Goal: Task Accomplishment & Management: Manage account settings

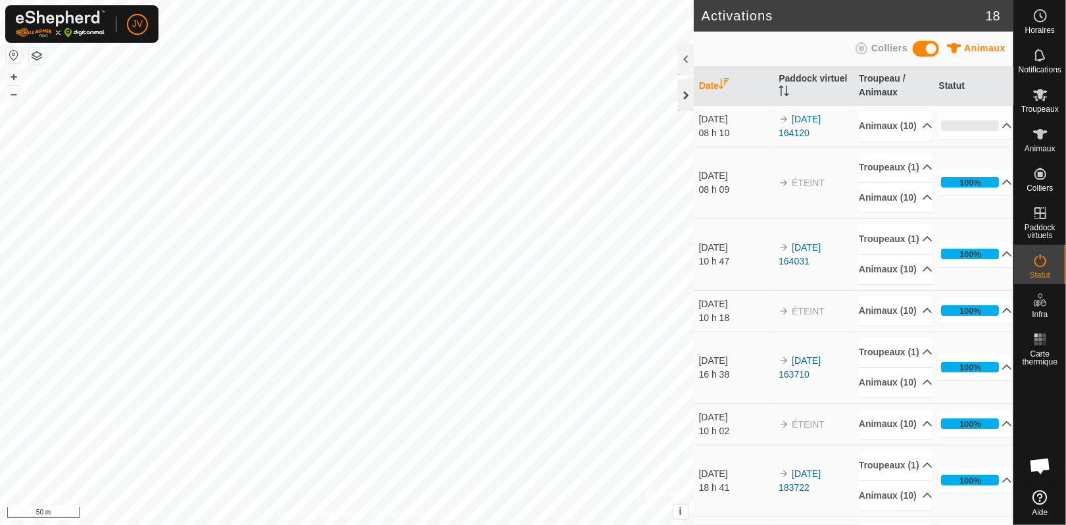
click at [682, 96] on div at bounding box center [686, 96] width 16 height 32
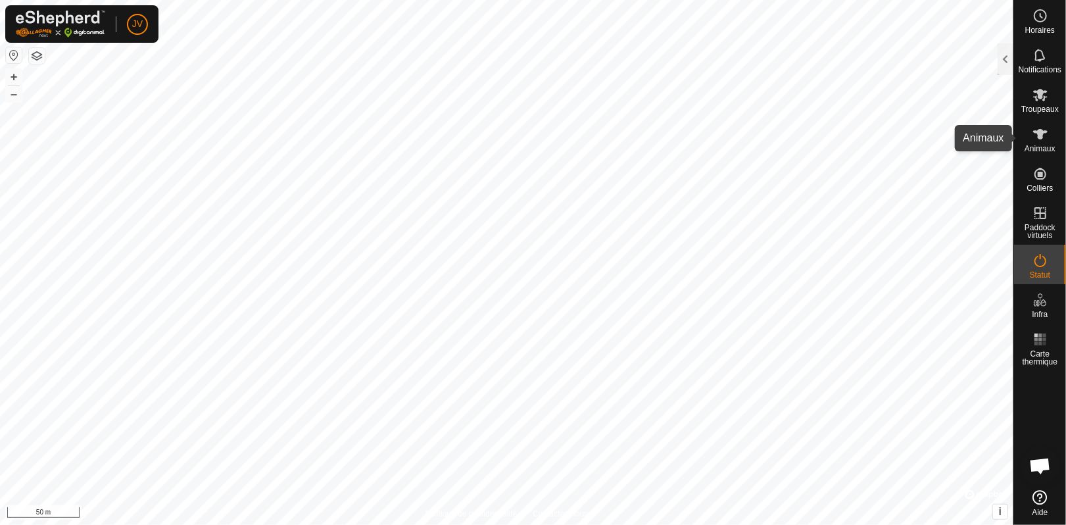
click at [1043, 145] on span "Animaux" at bounding box center [1039, 149] width 31 height 8
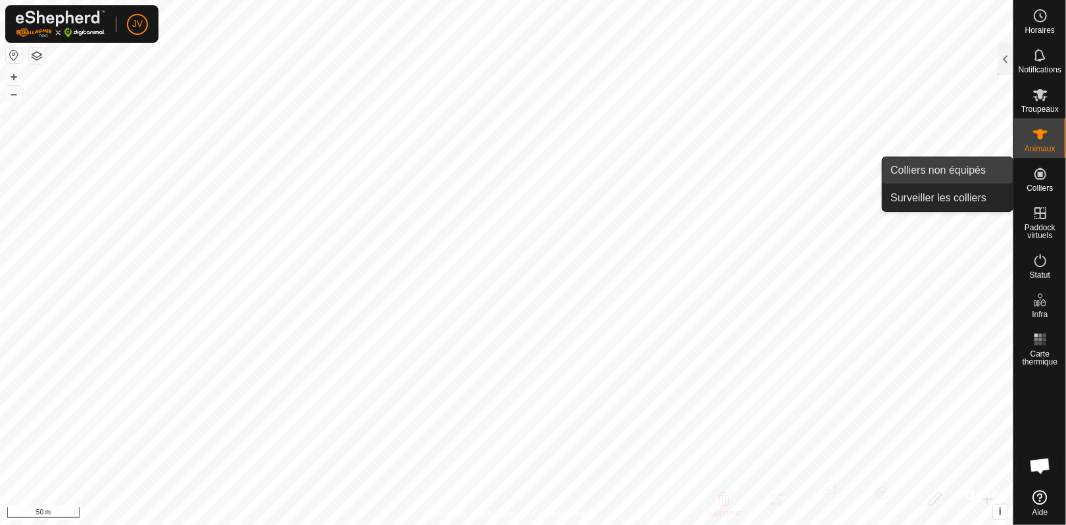
click at [944, 174] on link "Colliers non équipés" at bounding box center [947, 170] width 130 height 26
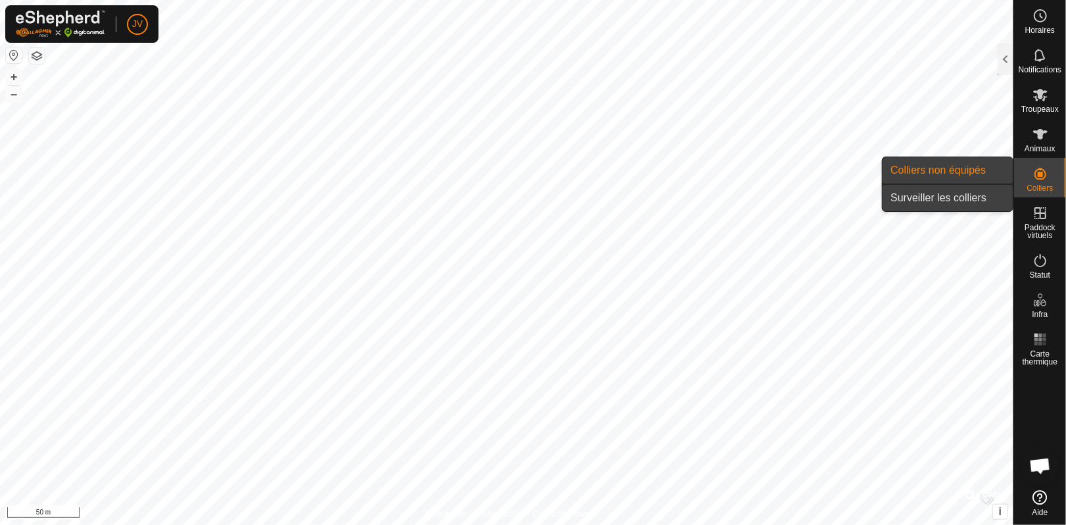
click at [953, 203] on link "Surveiller les colliers" at bounding box center [947, 198] width 130 height 26
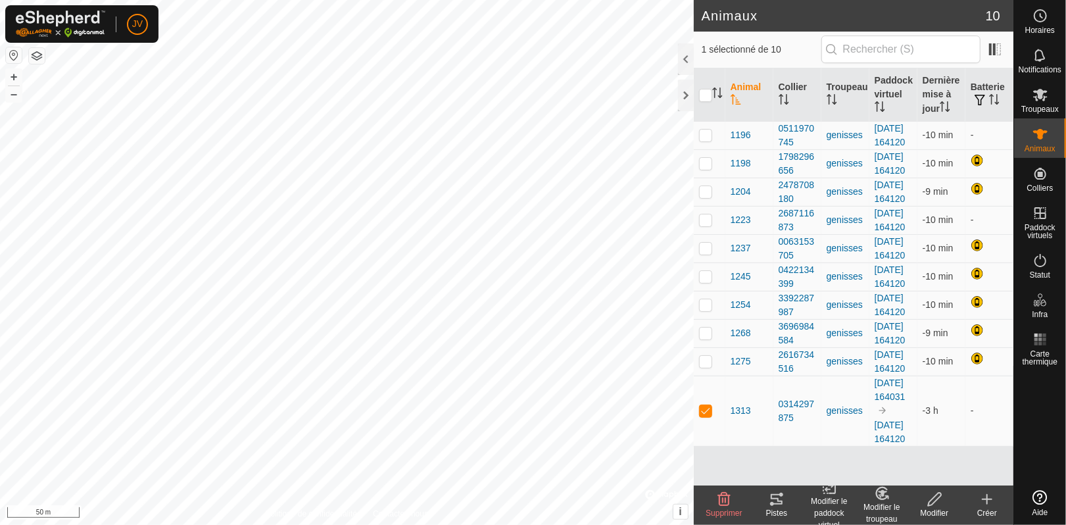
scroll to position [112, 0]
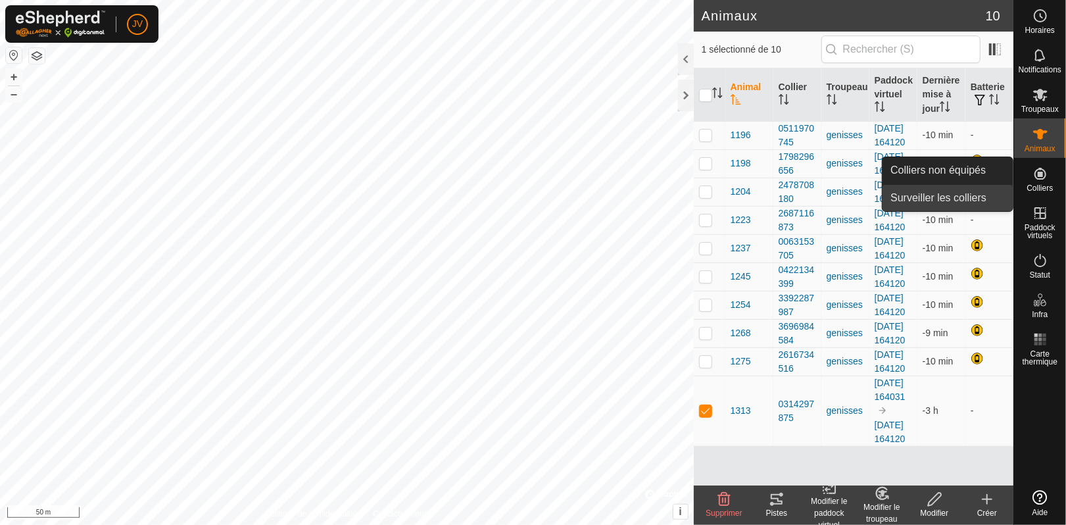
click at [930, 201] on link "Surveiller les colliers" at bounding box center [947, 198] width 130 height 26
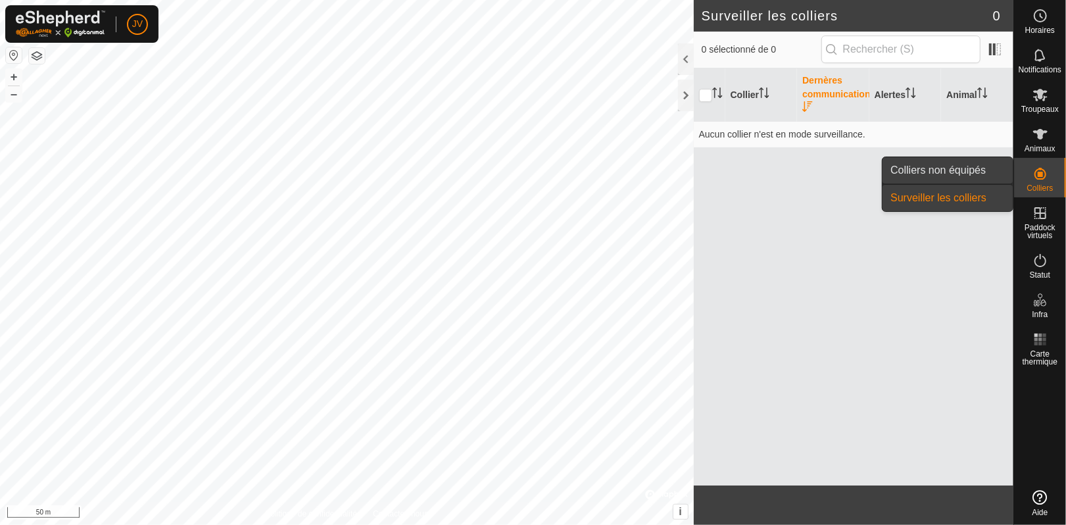
click at [953, 176] on link "Colliers non équipés" at bounding box center [947, 170] width 130 height 26
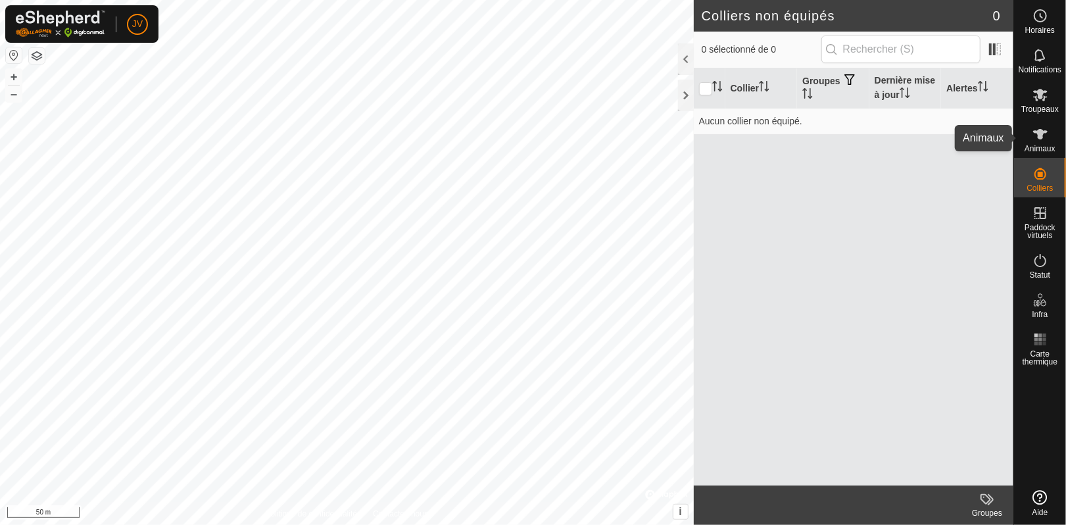
click at [1041, 132] on icon at bounding box center [1040, 134] width 14 height 11
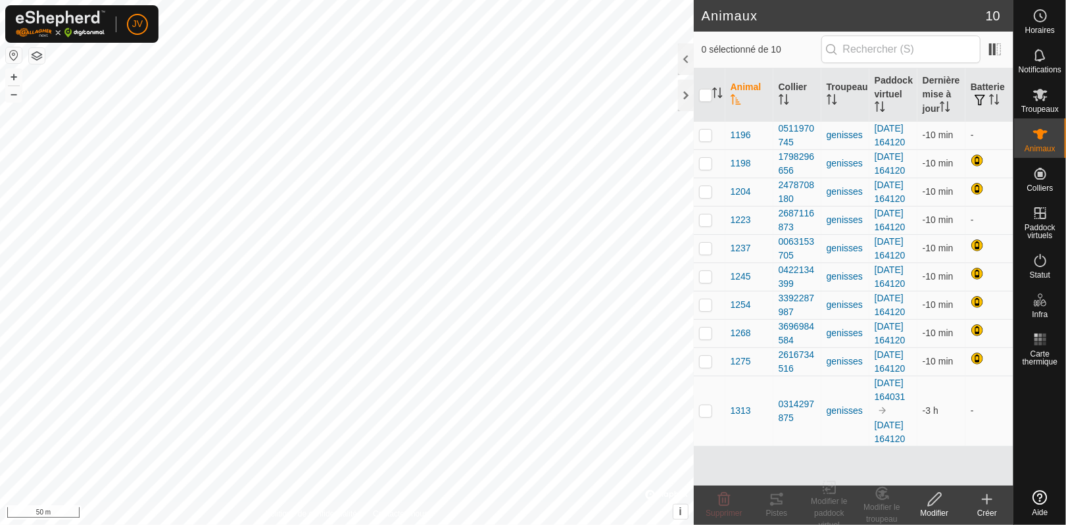
scroll to position [112, 0]
click at [705, 416] on p-checkbox at bounding box center [705, 410] width 13 height 11
checkbox input "true"
click at [936, 508] on div "Modifier" at bounding box center [934, 513] width 53 height 12
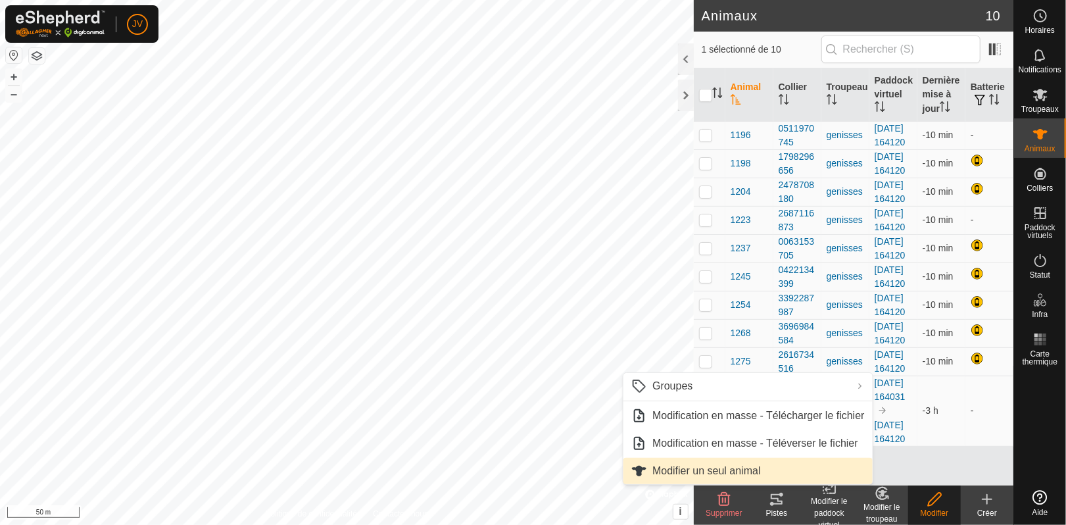
click at [709, 466] on link "Modifier un seul animal" at bounding box center [747, 471] width 249 height 26
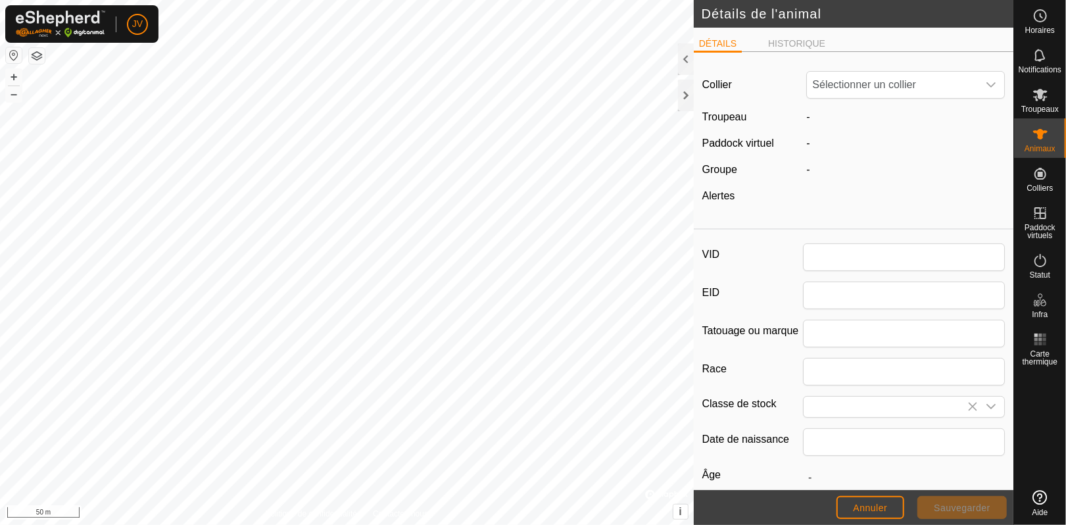
type input "1313"
type input "0"
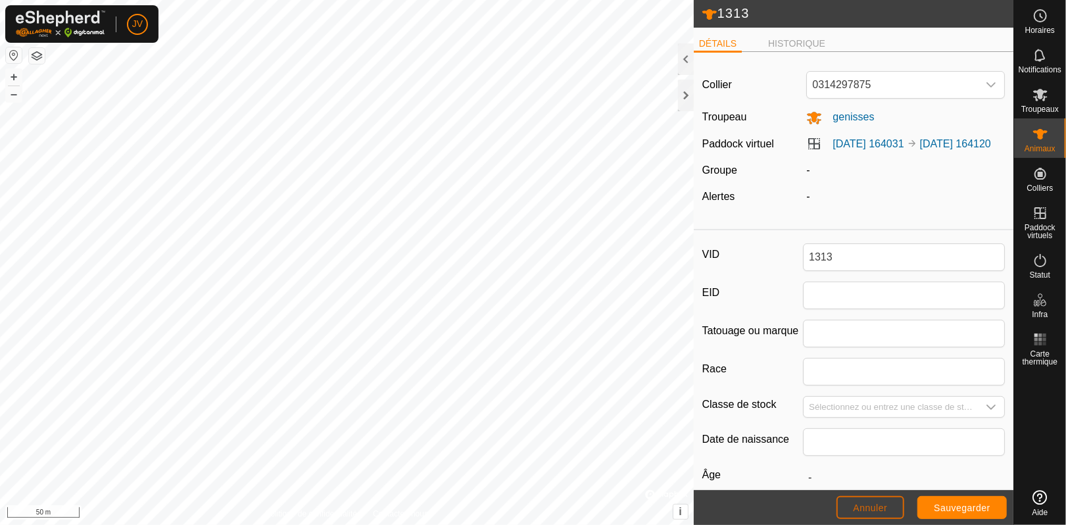
click at [884, 512] on span "Annuler" at bounding box center [870, 507] width 34 height 11
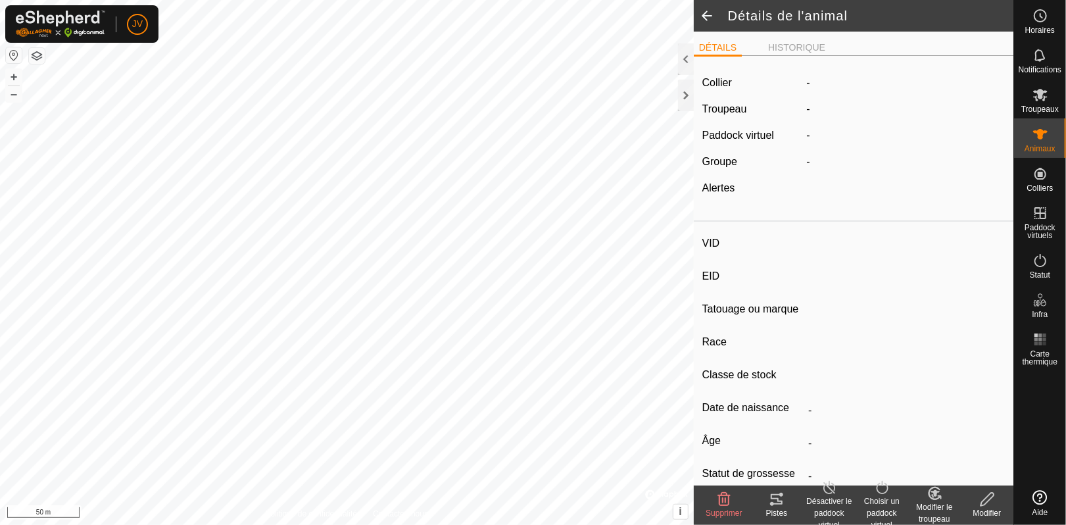
type input "1313"
type input "-"
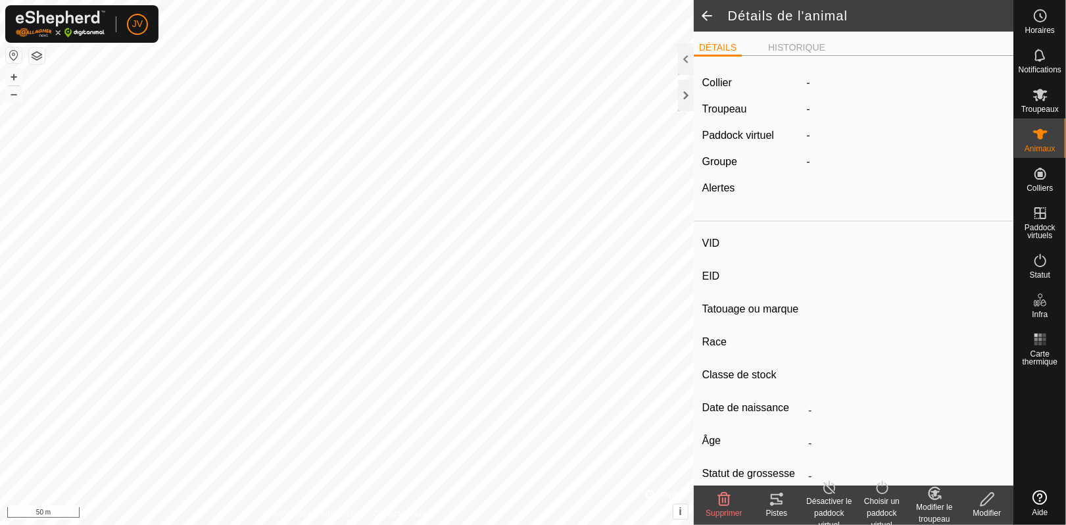
type input "0 kg"
type input "-"
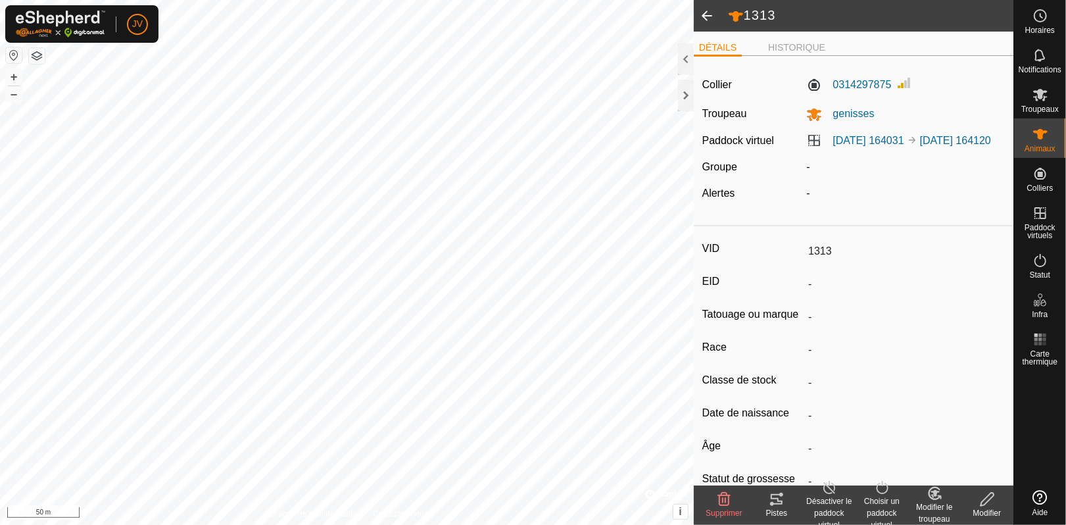
click at [705, 18] on span at bounding box center [707, 16] width 26 height 32
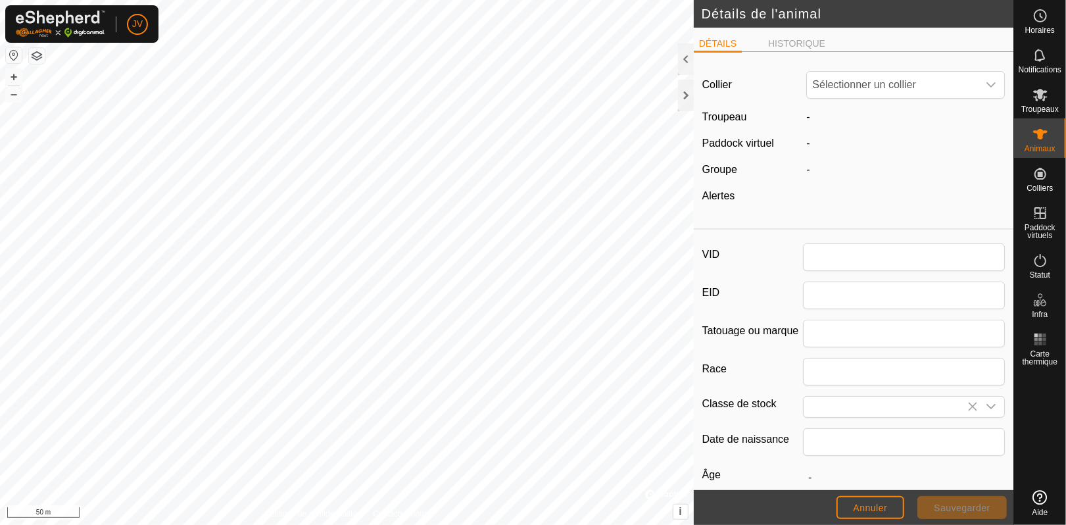
type input "1313"
type input "0"
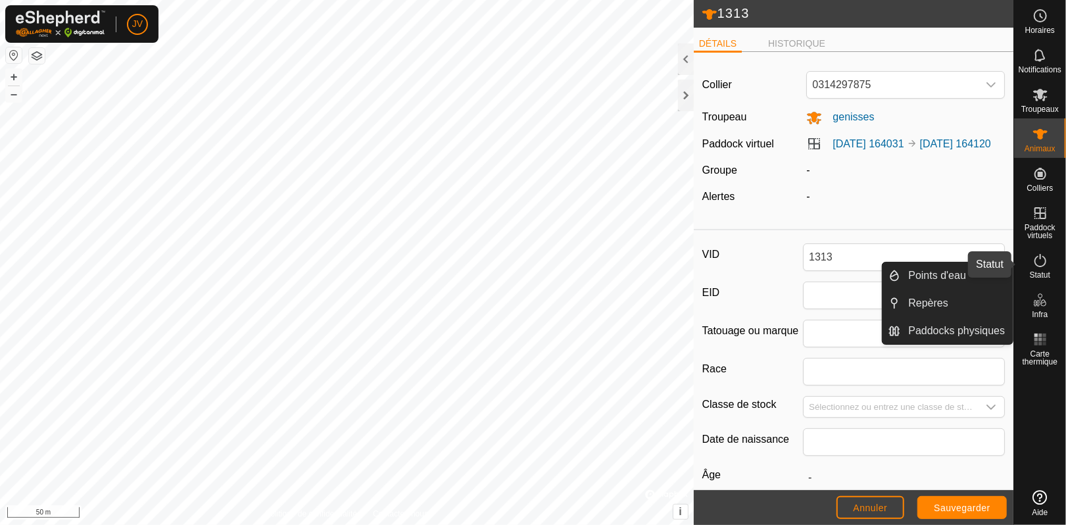
click at [1040, 266] on icon at bounding box center [1040, 260] width 16 height 16
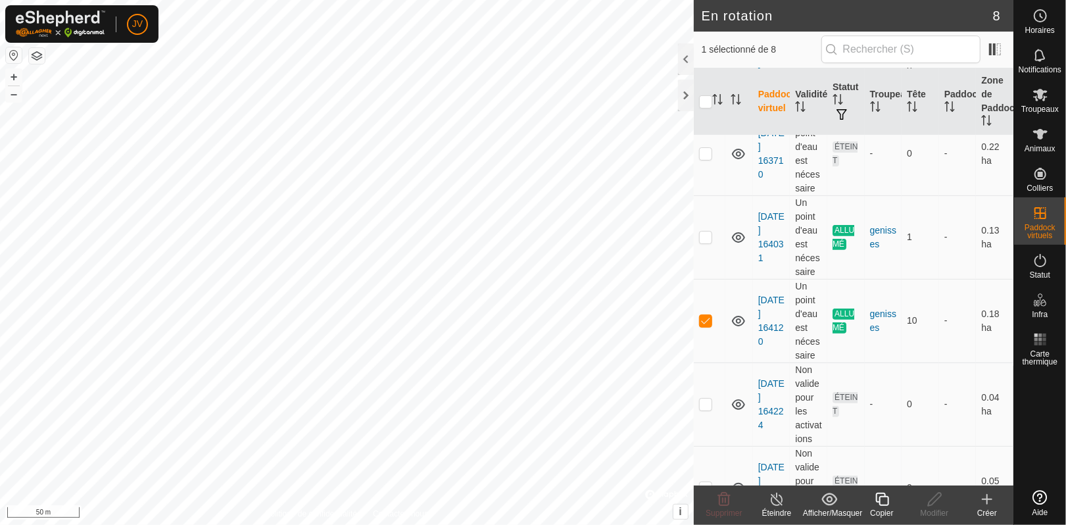
scroll to position [296, 0]
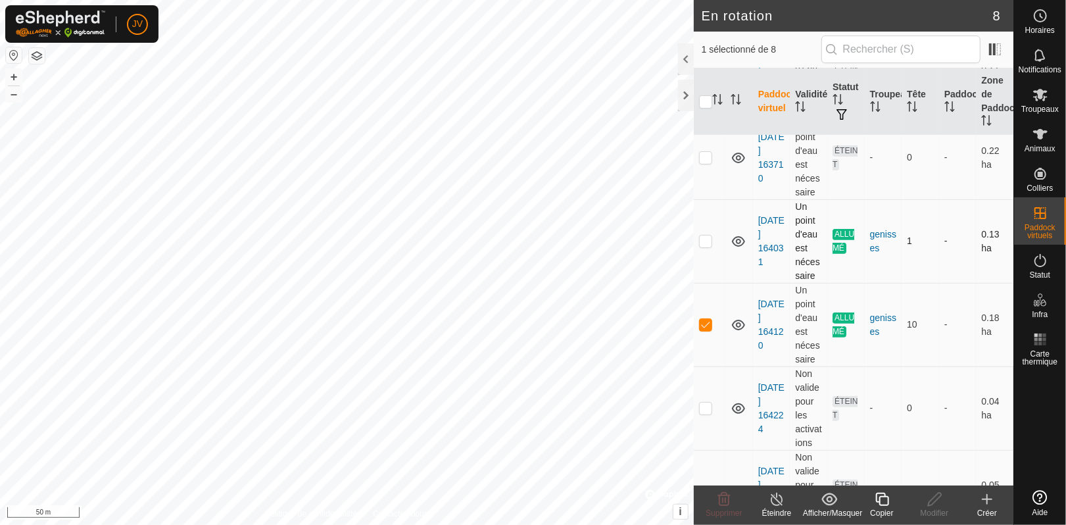
click at [706, 243] on p-checkbox at bounding box center [705, 240] width 13 height 11
checkbox input "true"
click at [776, 501] on icon at bounding box center [777, 499] width 16 height 16
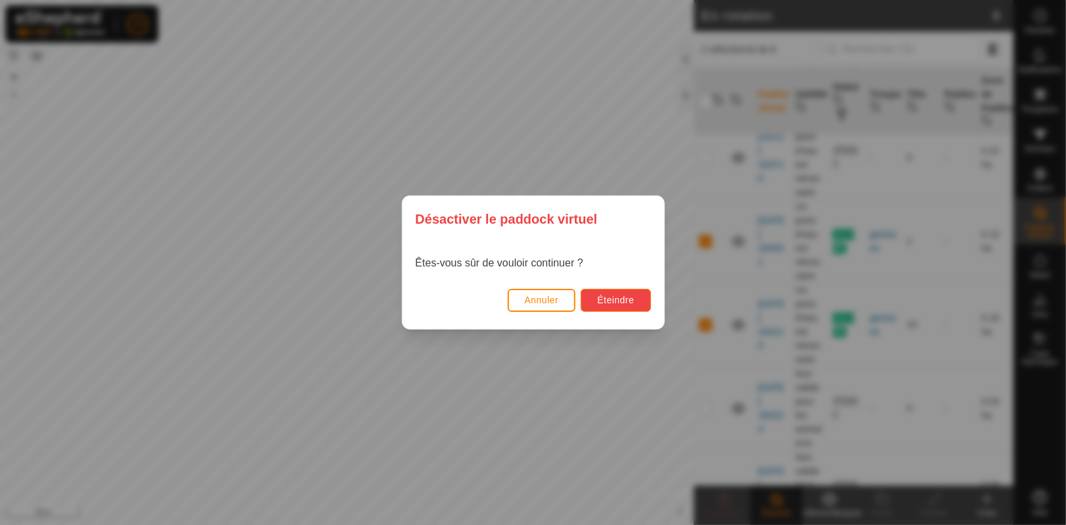
click at [606, 296] on span "Éteindre" at bounding box center [615, 300] width 37 height 11
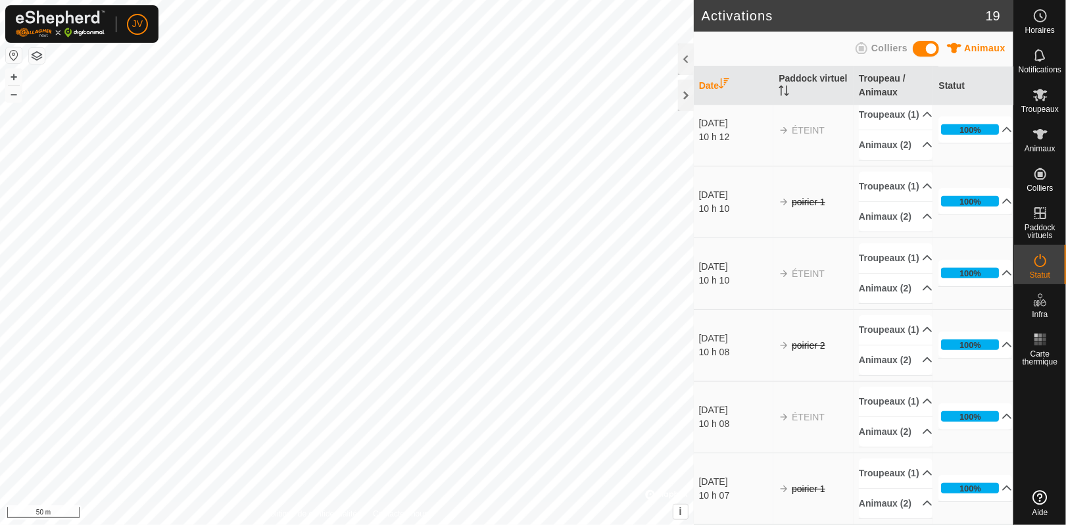
scroll to position [1116, 0]
click at [869, 43] on div "Colliers" at bounding box center [879, 51] width 56 height 20
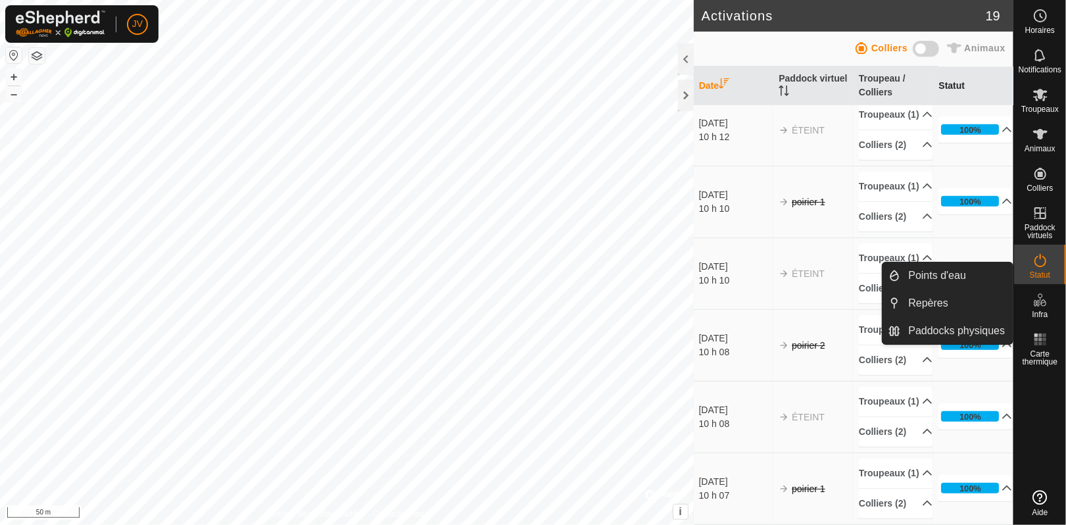
click at [940, 80] on th "Statut" at bounding box center [973, 85] width 80 height 39
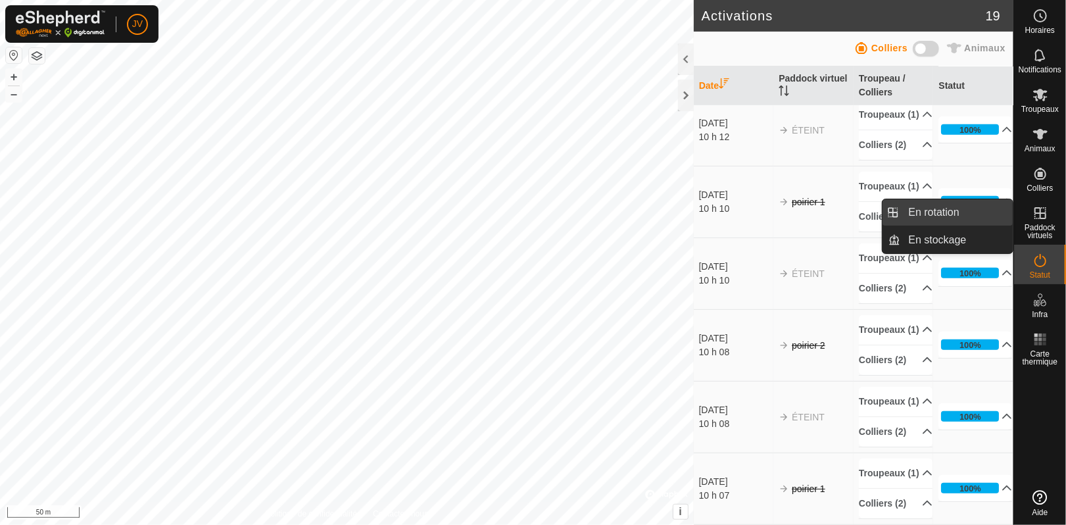
click at [924, 203] on link "En rotation" at bounding box center [957, 212] width 112 height 26
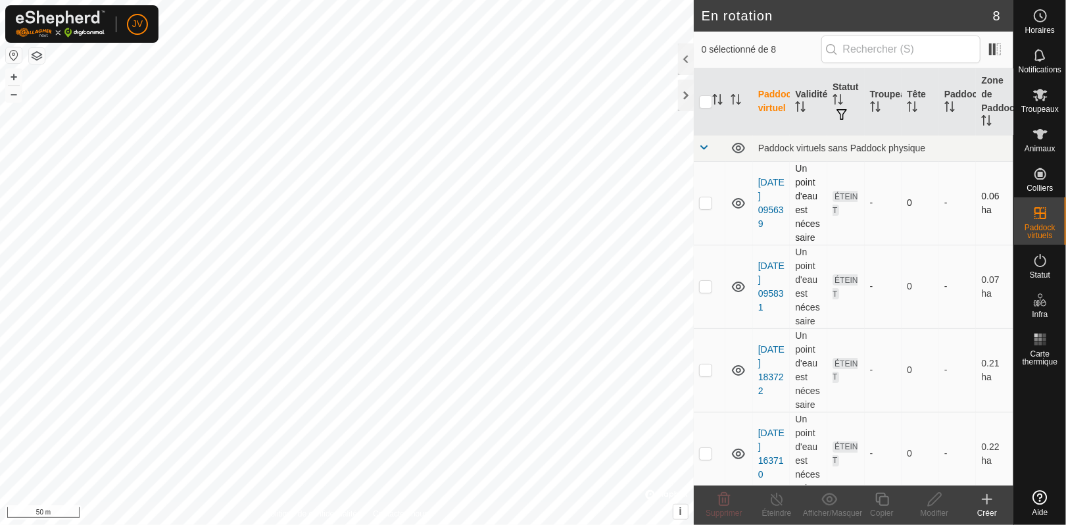
checkbox input "true"
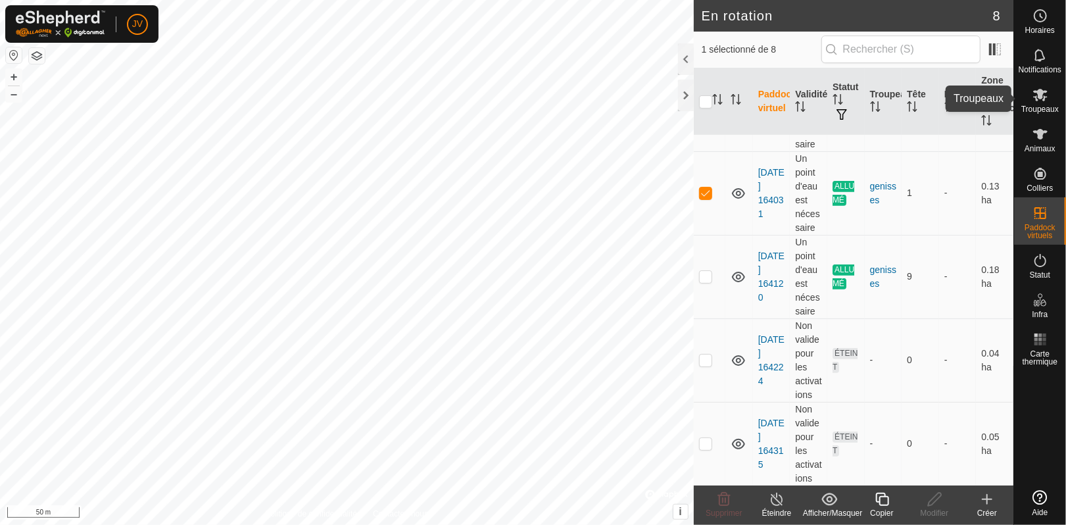
click at [1034, 94] on icon at bounding box center [1040, 95] width 16 height 16
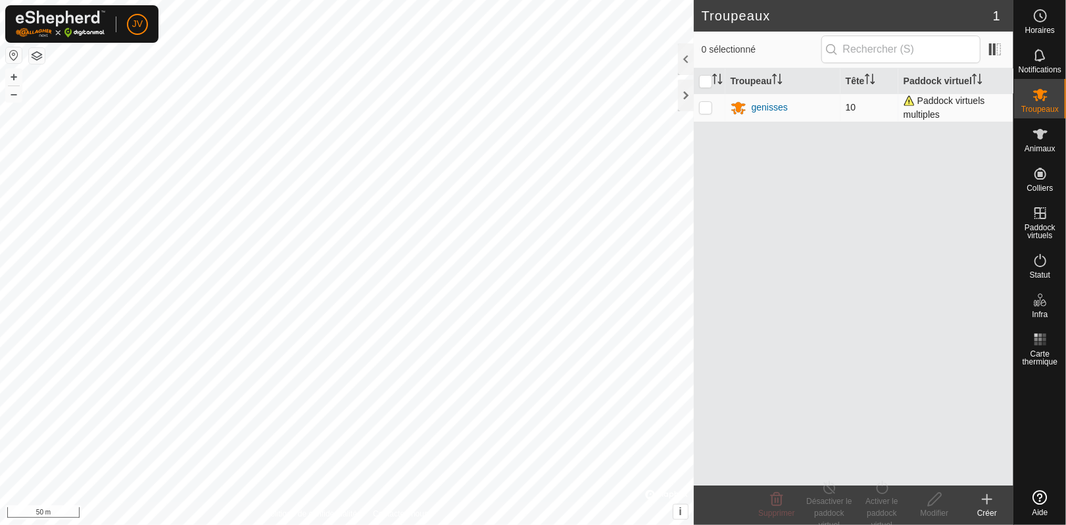
click at [709, 110] on p-checkbox at bounding box center [705, 107] width 13 height 11
checkbox input "true"
click at [933, 500] on icon at bounding box center [934, 499] width 16 height 16
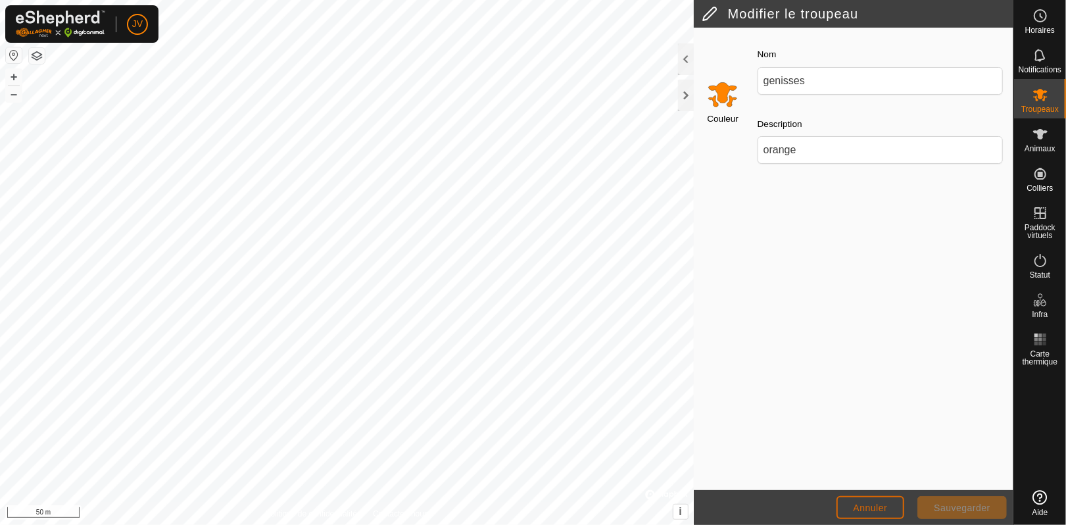
click at [882, 506] on span "Annuler" at bounding box center [870, 507] width 34 height 11
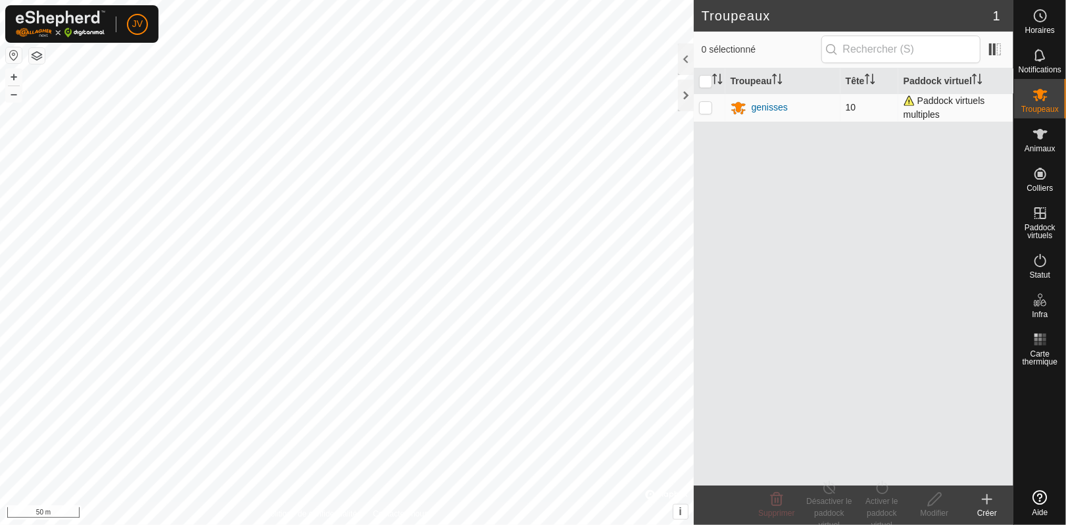
click at [705, 106] on p-checkbox at bounding box center [705, 107] width 13 height 11
checkbox input "true"
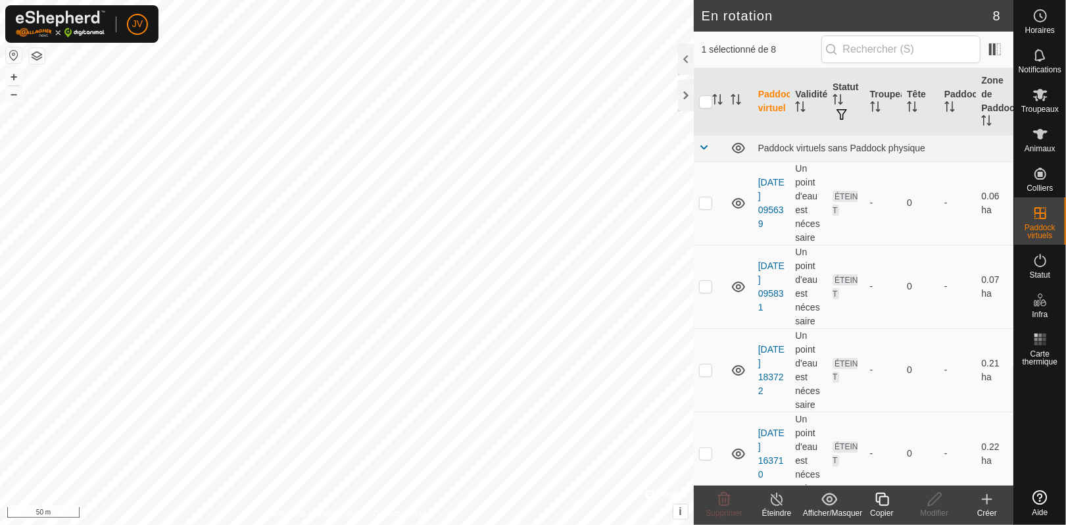
scroll to position [344, 0]
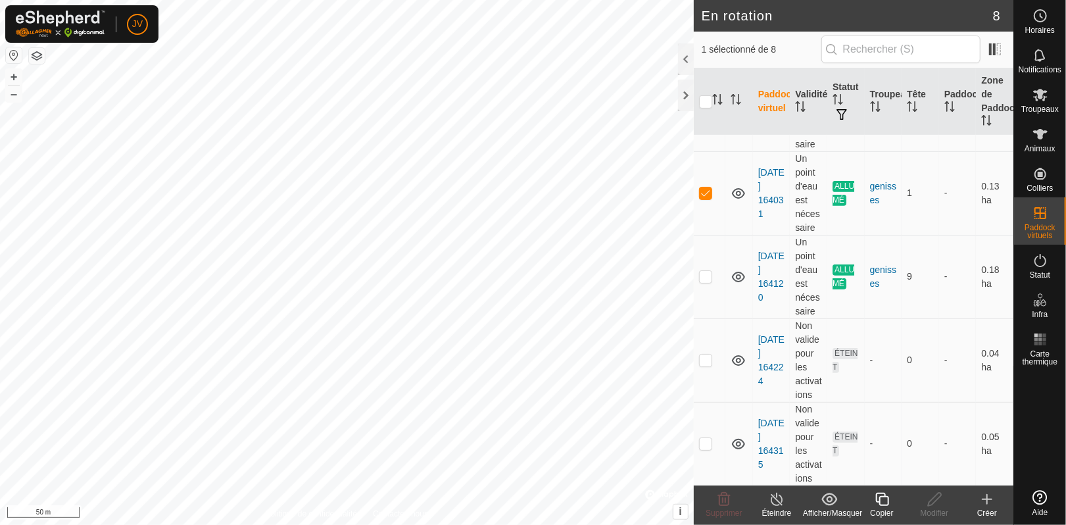
click at [776, 502] on icon at bounding box center [777, 499] width 16 height 16
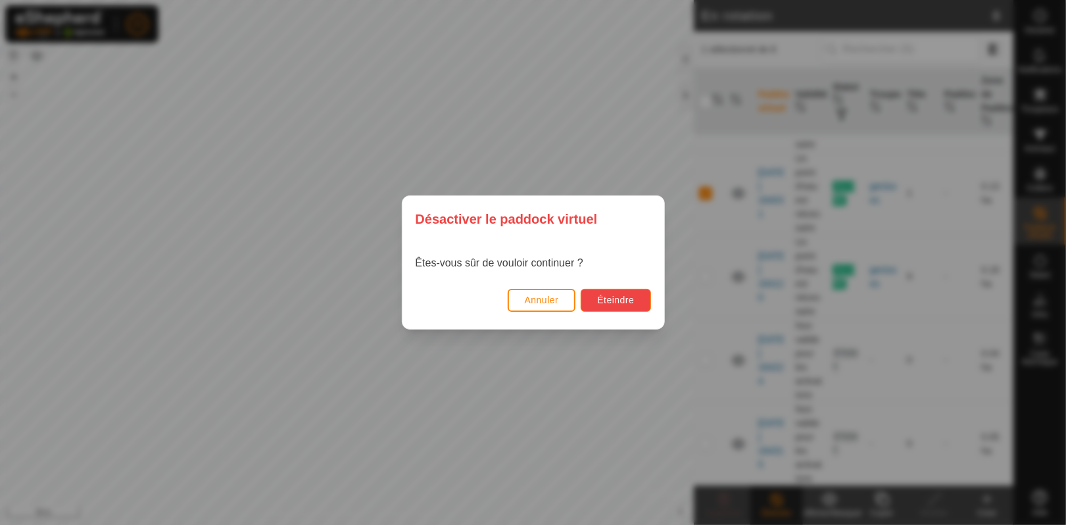
click at [617, 297] on span "Éteindre" at bounding box center [615, 300] width 37 height 11
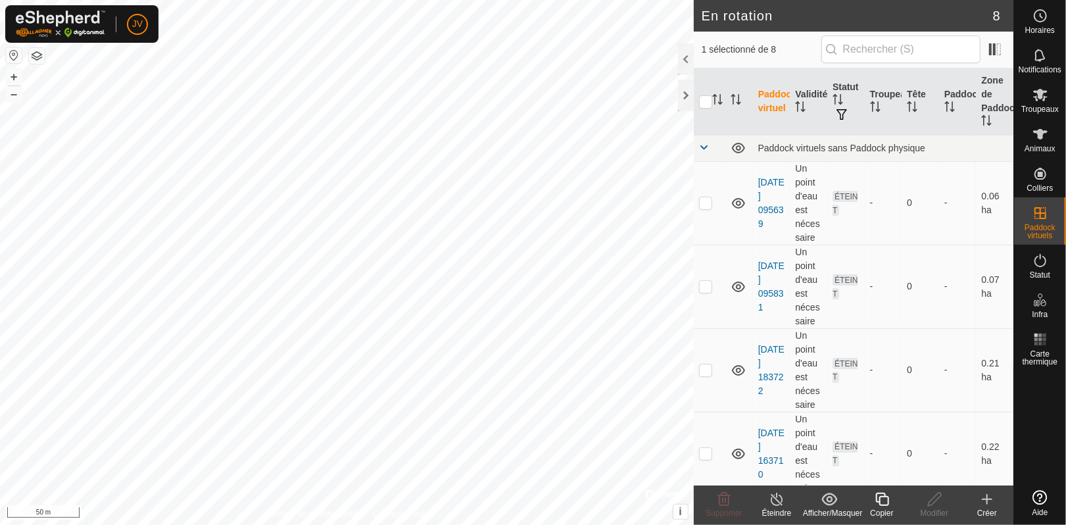
click at [773, 502] on icon at bounding box center [777, 499] width 16 height 16
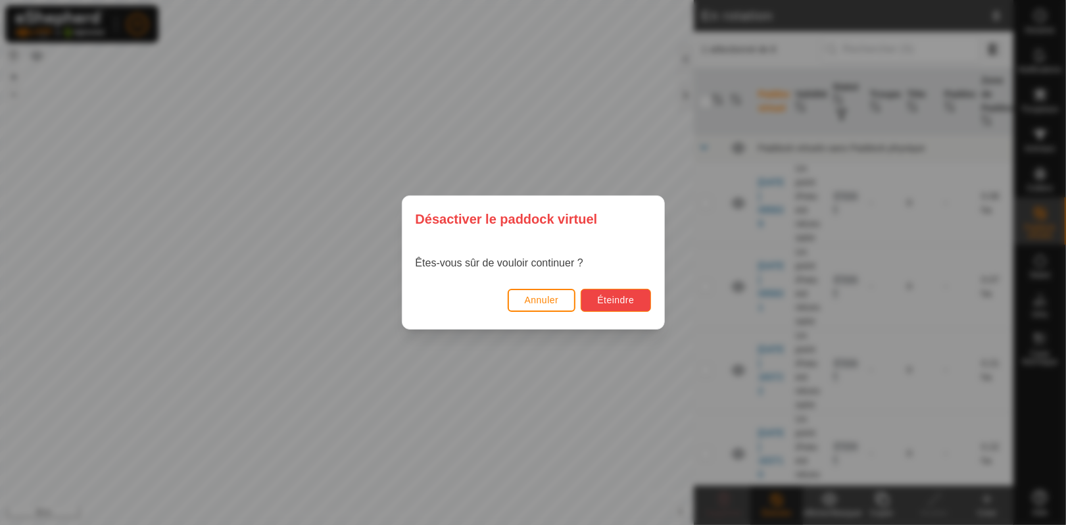
click at [618, 299] on span "Éteindre" at bounding box center [615, 300] width 37 height 11
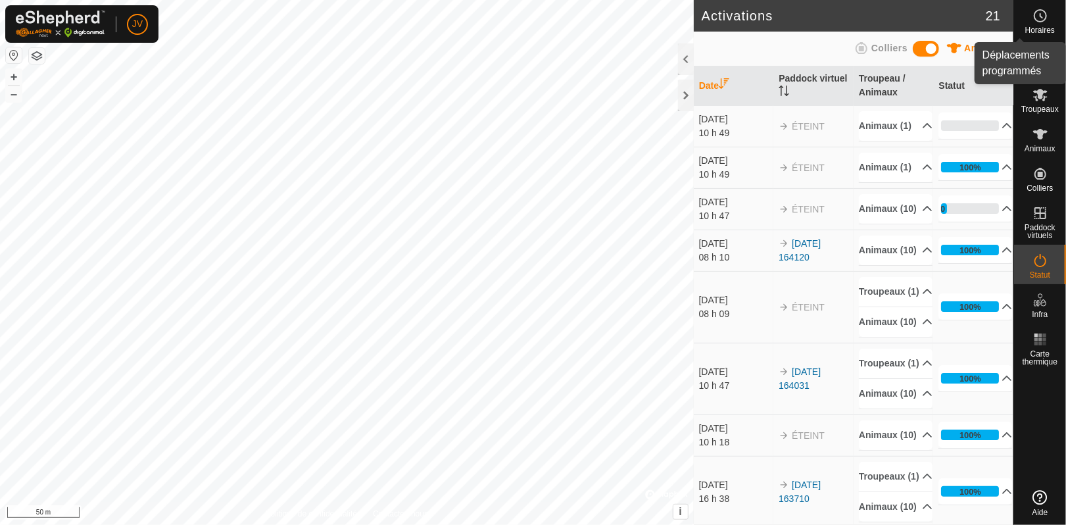
click at [1038, 26] on span "Horaires" at bounding box center [1040, 30] width 30 height 8
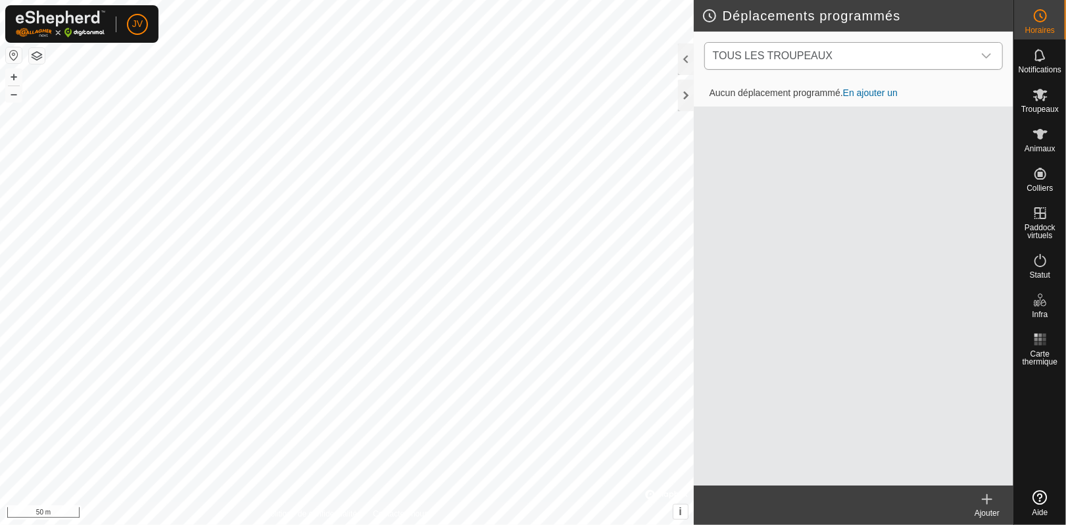
click at [990, 47] on div "dropdown trigger" at bounding box center [986, 56] width 26 height 26
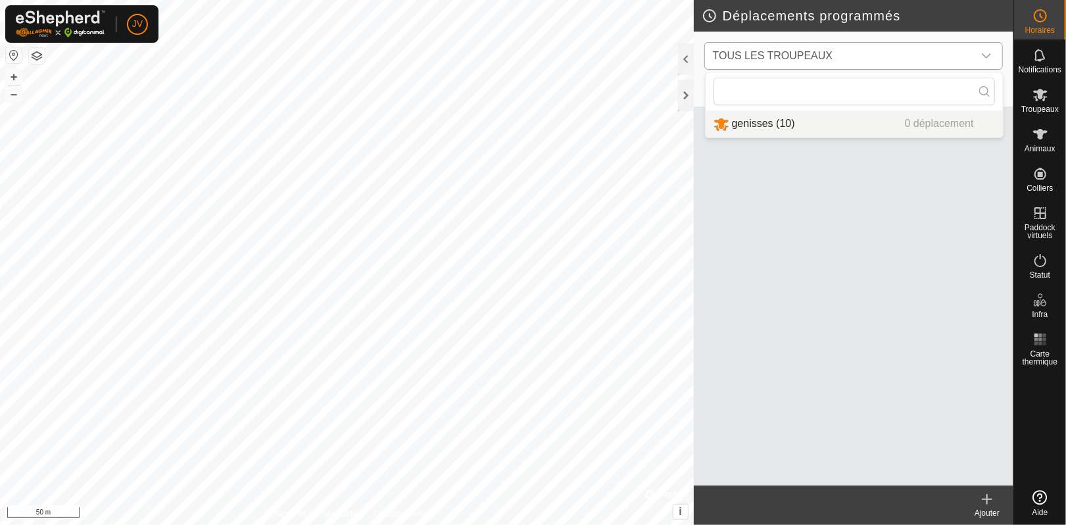
click at [987, 57] on icon "dropdown trigger" at bounding box center [986, 55] width 9 height 5
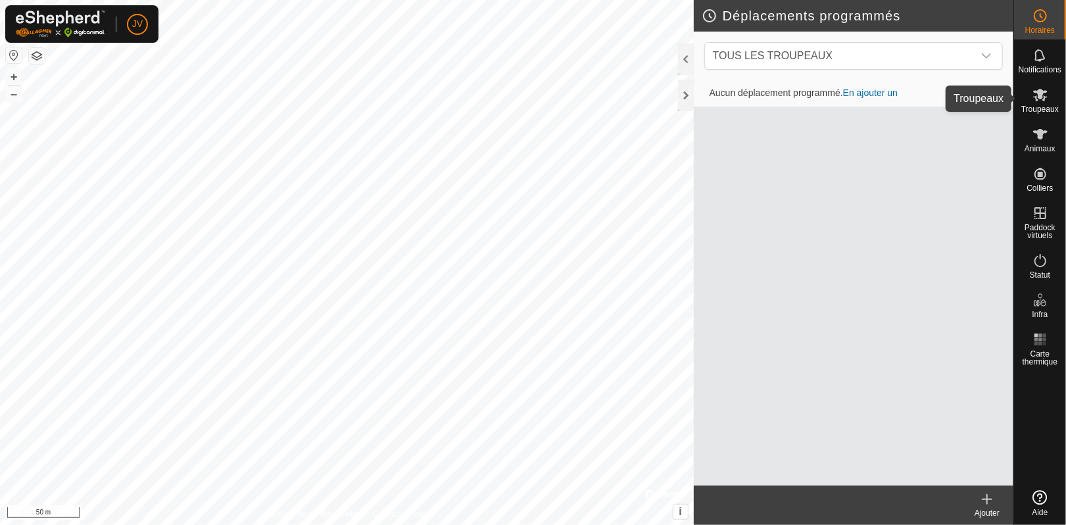
click at [1039, 93] on icon at bounding box center [1040, 95] width 14 height 12
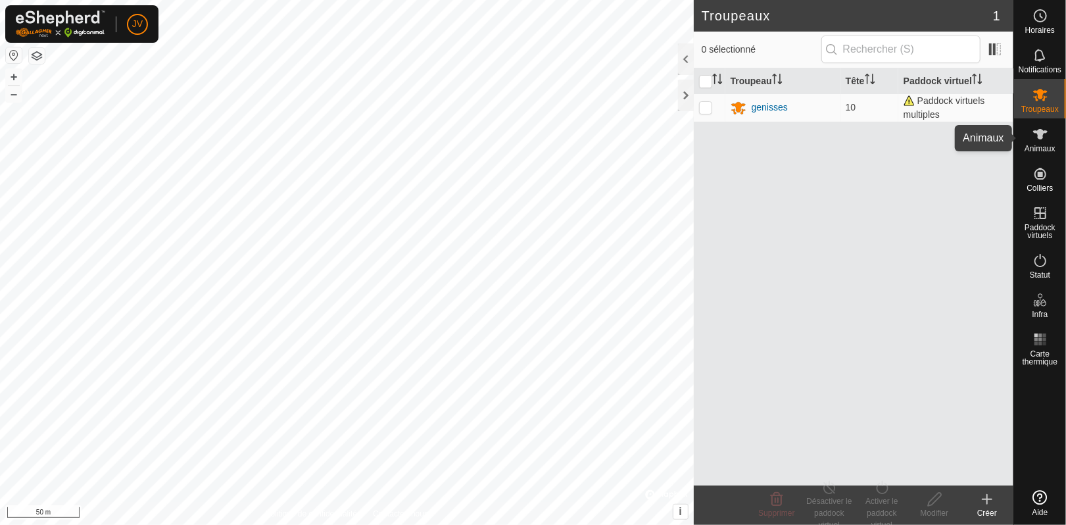
click at [1034, 145] on span "Animaux" at bounding box center [1039, 149] width 31 height 8
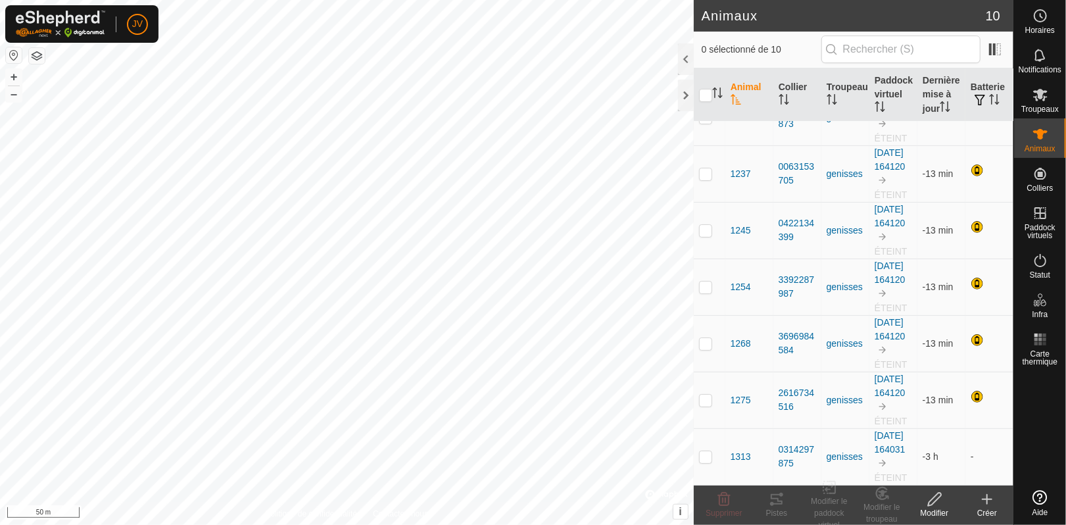
scroll to position [340, 0]
click at [920, 93] on th "Dernière mise à jour" at bounding box center [941, 94] width 48 height 53
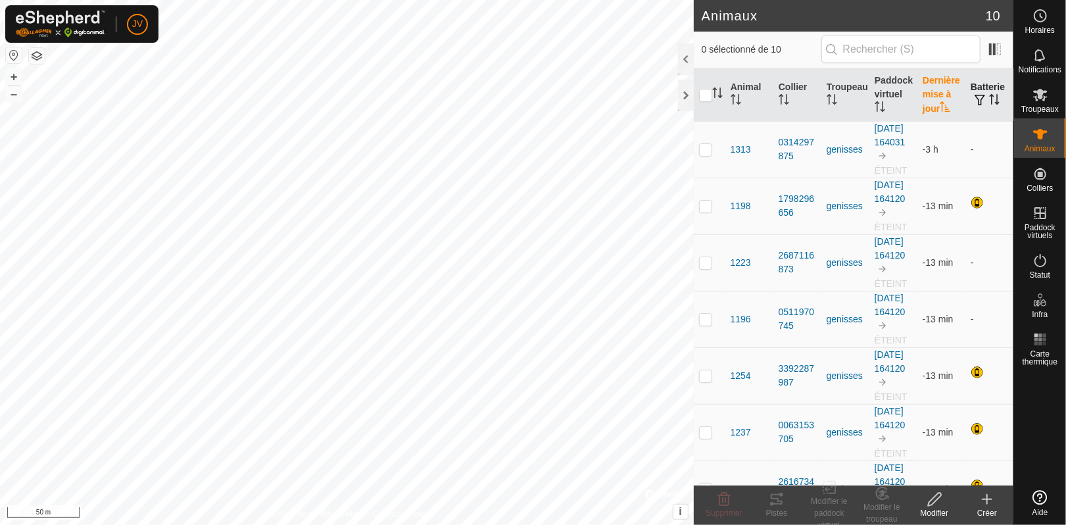
click at [976, 95] on button "button" at bounding box center [979, 100] width 18 height 13
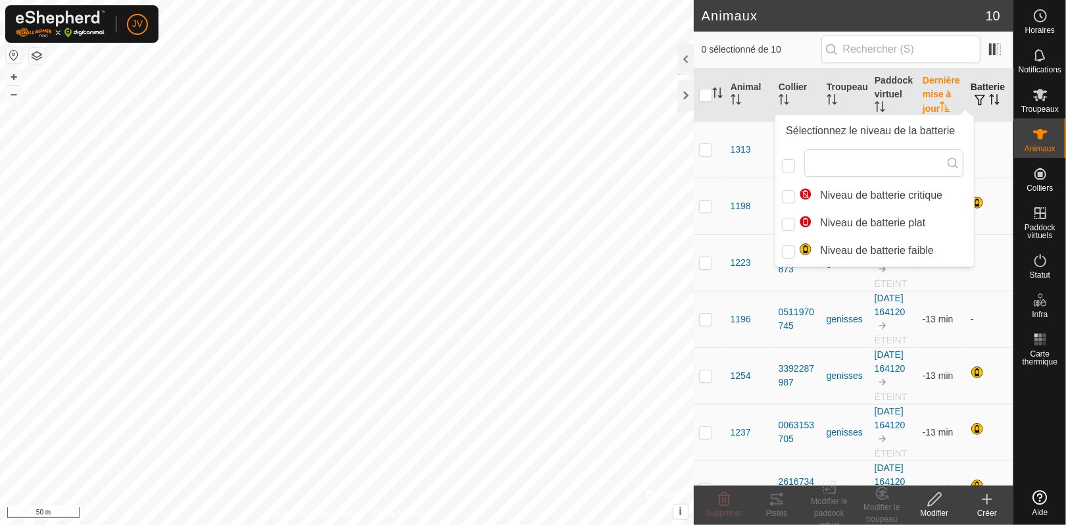
click at [976, 95] on button "button" at bounding box center [979, 100] width 18 height 13
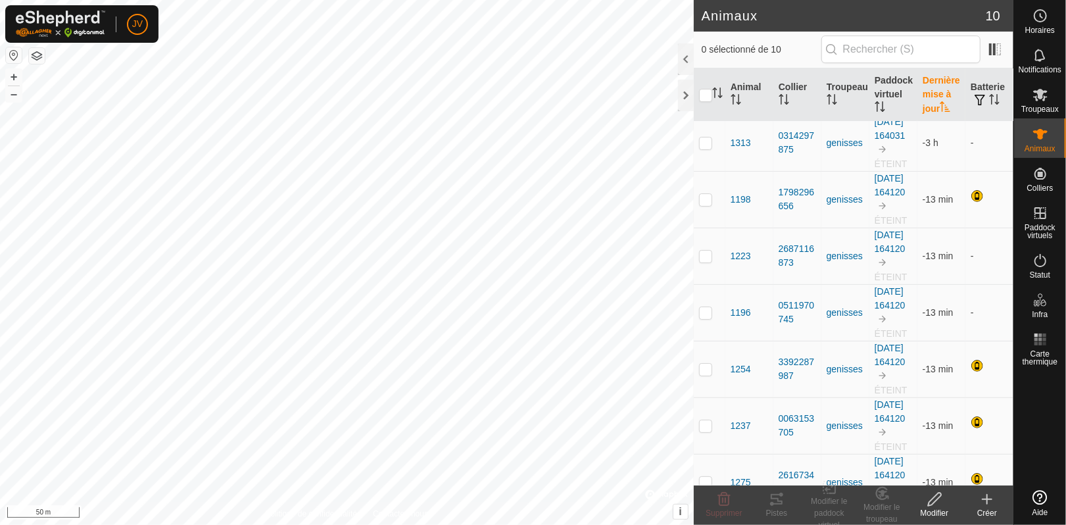
scroll to position [1, 0]
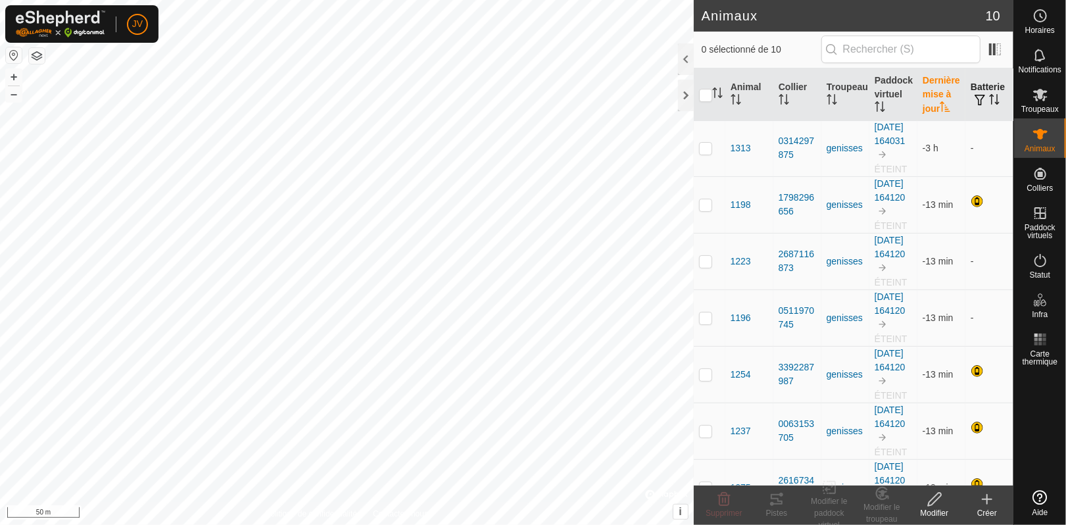
click at [974, 88] on th "Batterie" at bounding box center [989, 94] width 48 height 53
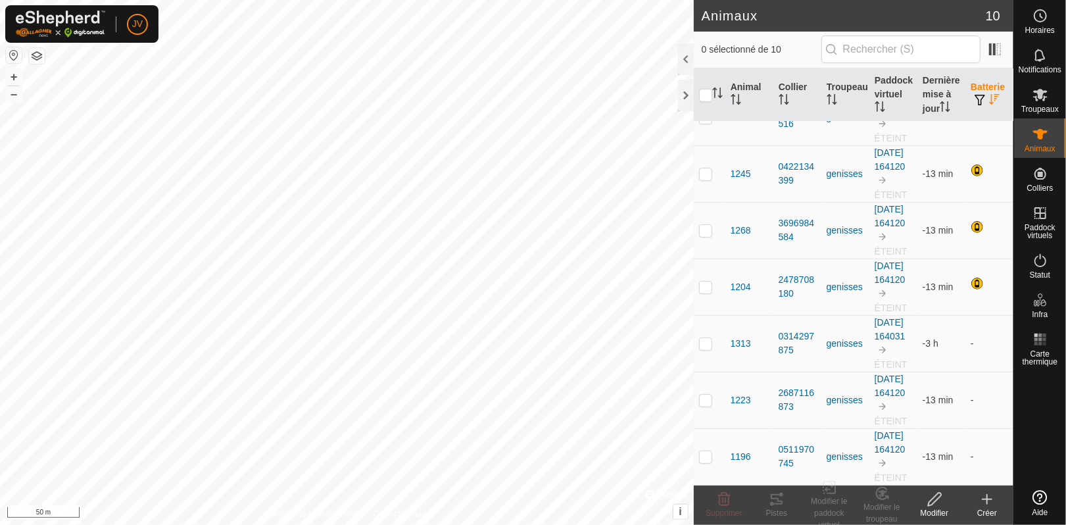
scroll to position [340, 0]
click at [705, 338] on p-checkbox at bounding box center [705, 343] width 13 height 11
checkbox input "true"
click at [776, 502] on icon at bounding box center [777, 499] width 16 height 16
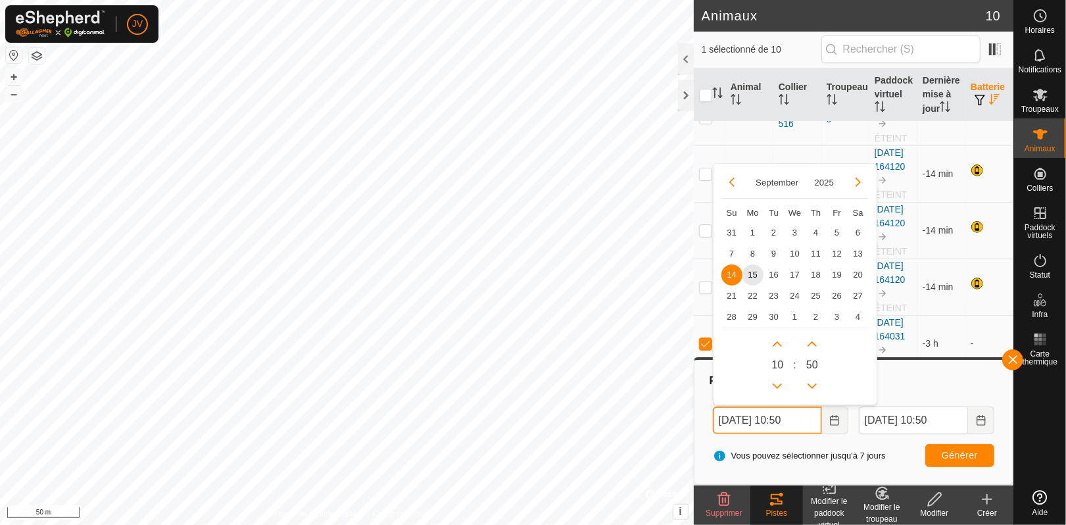
click at [796, 421] on input "[DATE] 10:50" at bounding box center [767, 420] width 109 height 28
click at [750, 272] on span "15" at bounding box center [752, 274] width 21 height 21
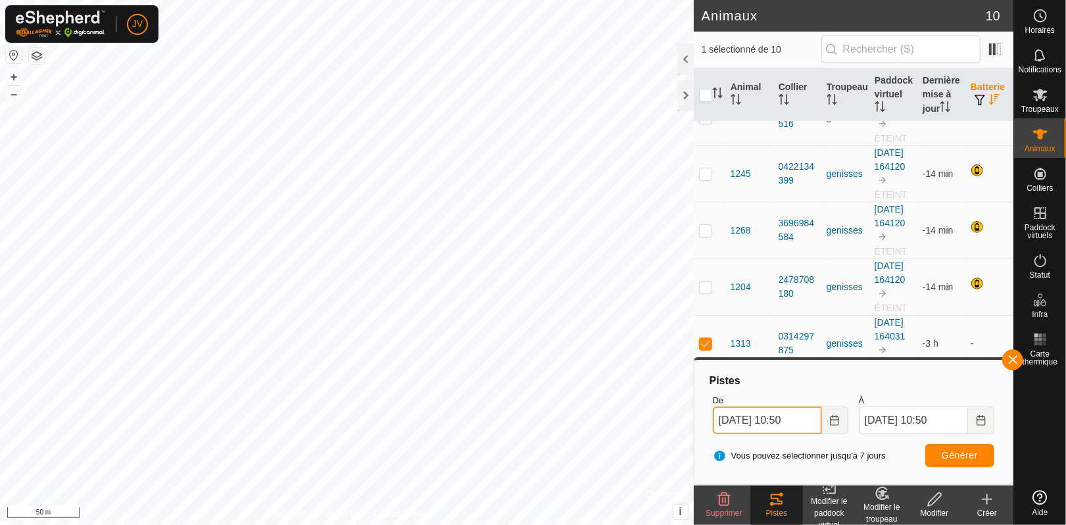
click at [792, 418] on input "[DATE] 10:50" at bounding box center [767, 420] width 109 height 28
type input "[DATE] 08:50"
click at [965, 458] on span "Générer" at bounding box center [960, 455] width 36 height 11
click at [775, 502] on icon at bounding box center [777, 499] width 16 height 16
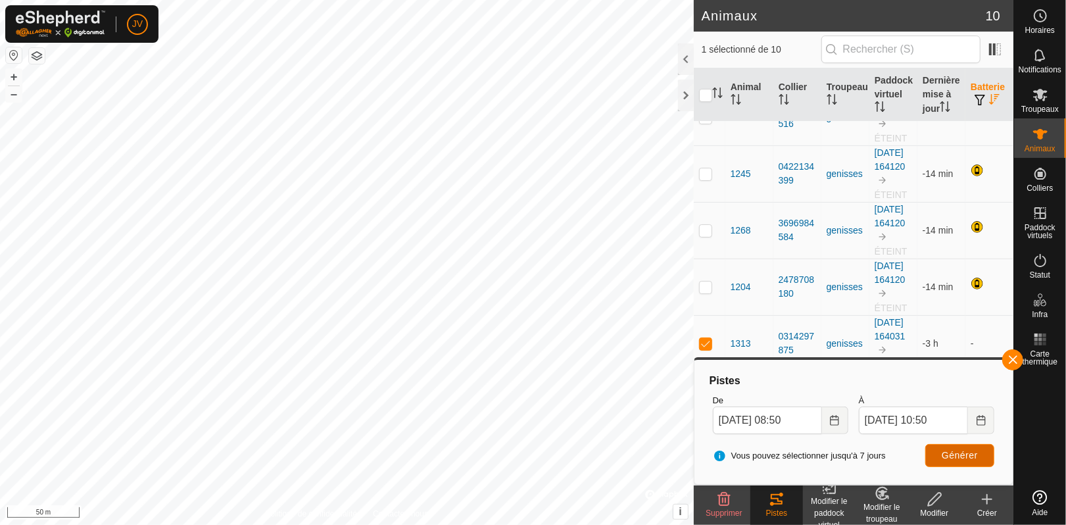
click at [968, 450] on span "Générer" at bounding box center [960, 455] width 36 height 11
click at [1049, 103] on es-mob-svg-icon at bounding box center [1040, 94] width 24 height 21
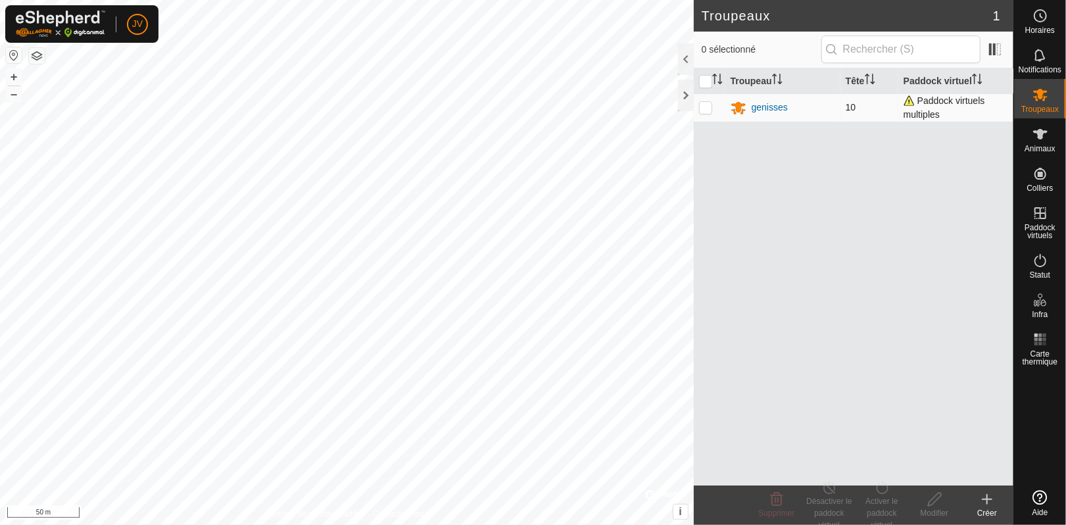
click at [708, 105] on p-checkbox at bounding box center [705, 107] width 13 height 11
checkbox input "true"
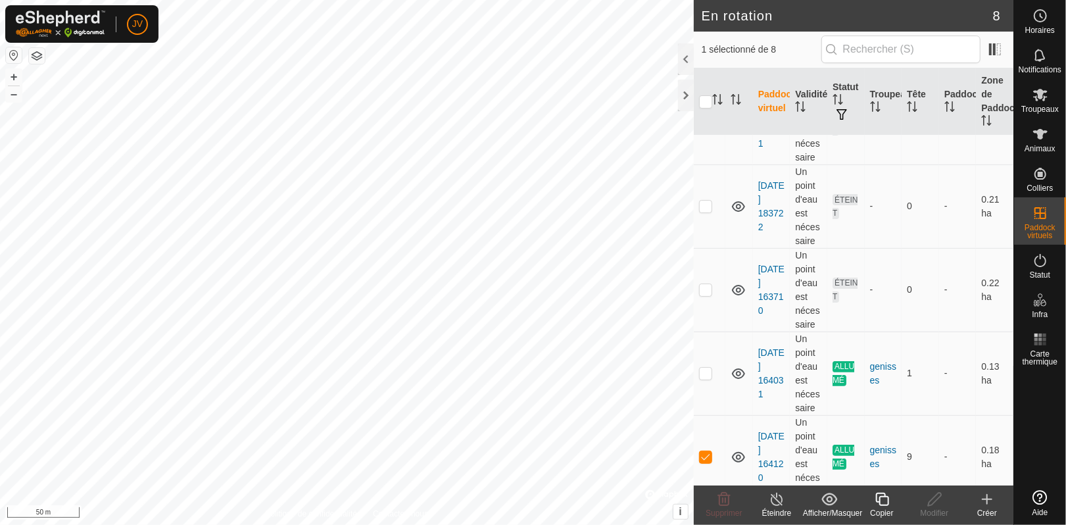
scroll to position [344, 0]
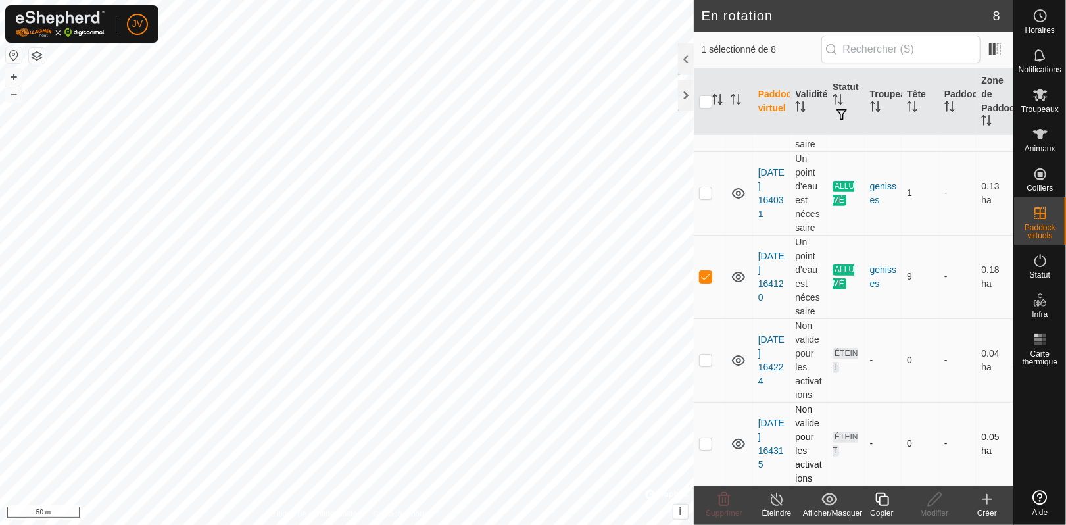
checkbox input "true"
checkbox input "false"
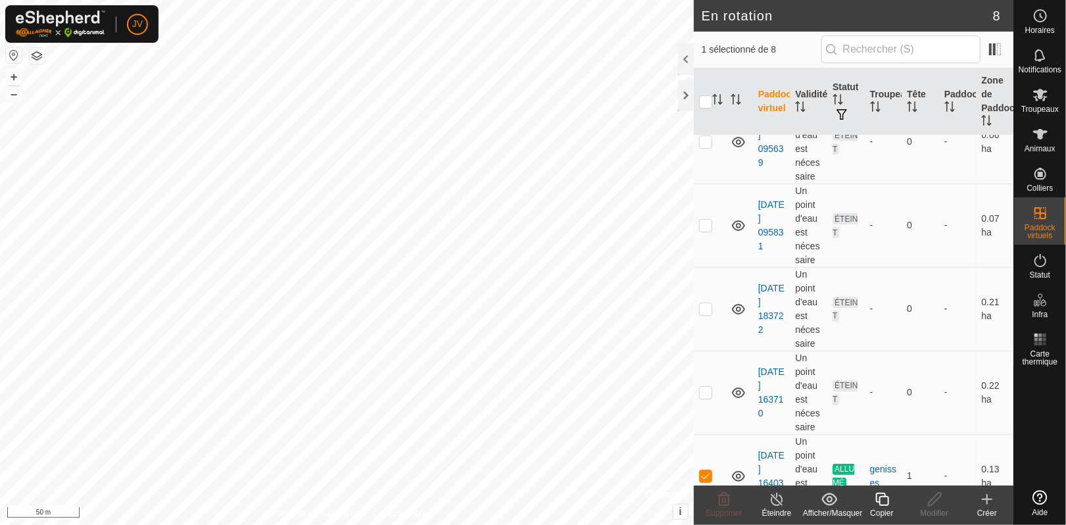
scroll to position [0, 0]
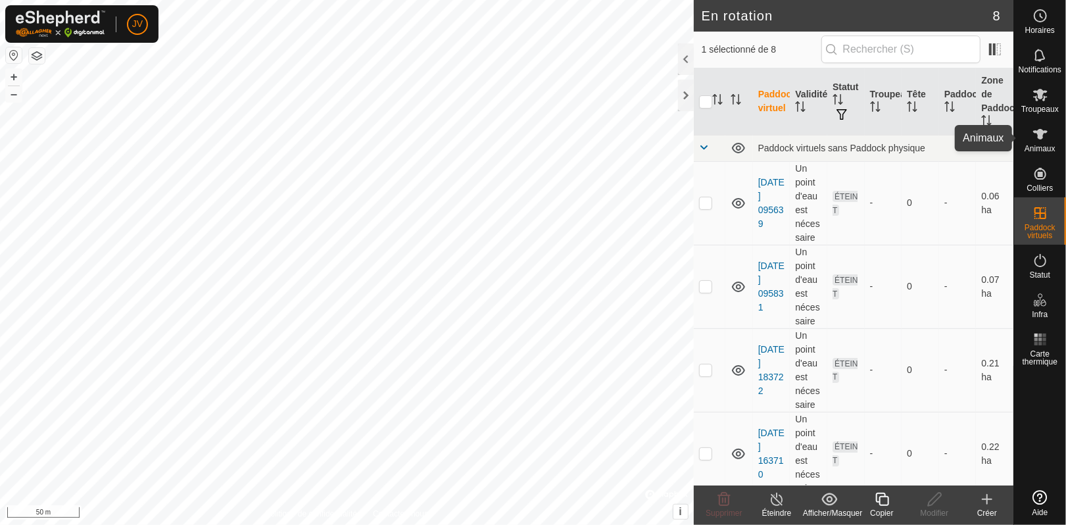
click at [1041, 138] on icon at bounding box center [1040, 134] width 14 height 11
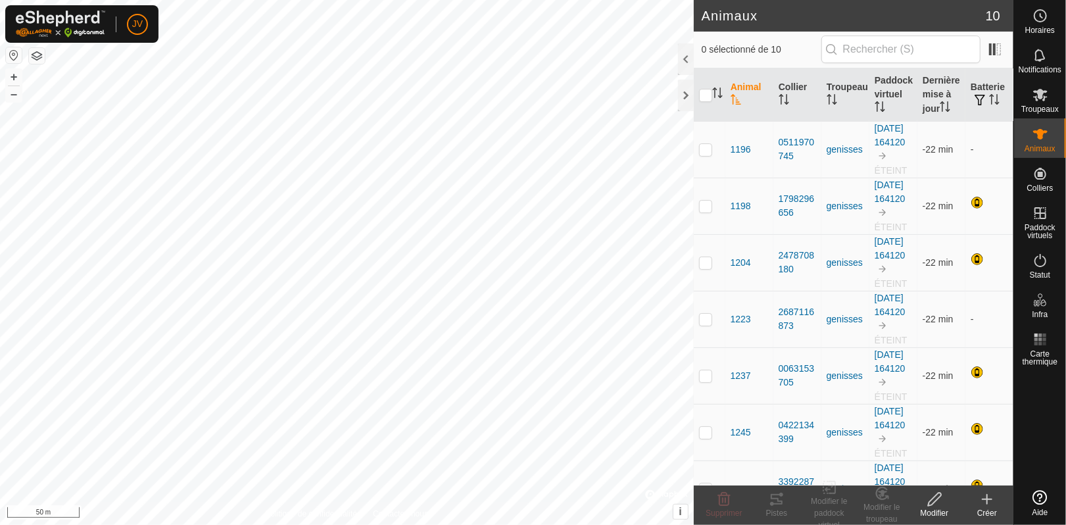
scroll to position [340, 0]
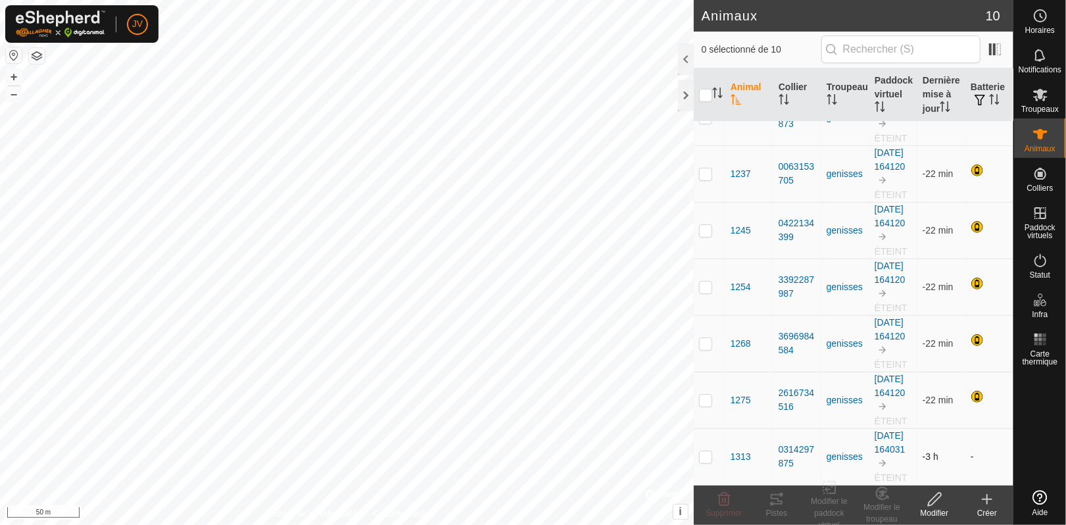
click at [707, 455] on p-checkbox at bounding box center [705, 456] width 13 height 11
click at [705, 451] on p-checkbox at bounding box center [705, 456] width 13 height 11
checkbox input "false"
